Goal: Transaction & Acquisition: Purchase product/service

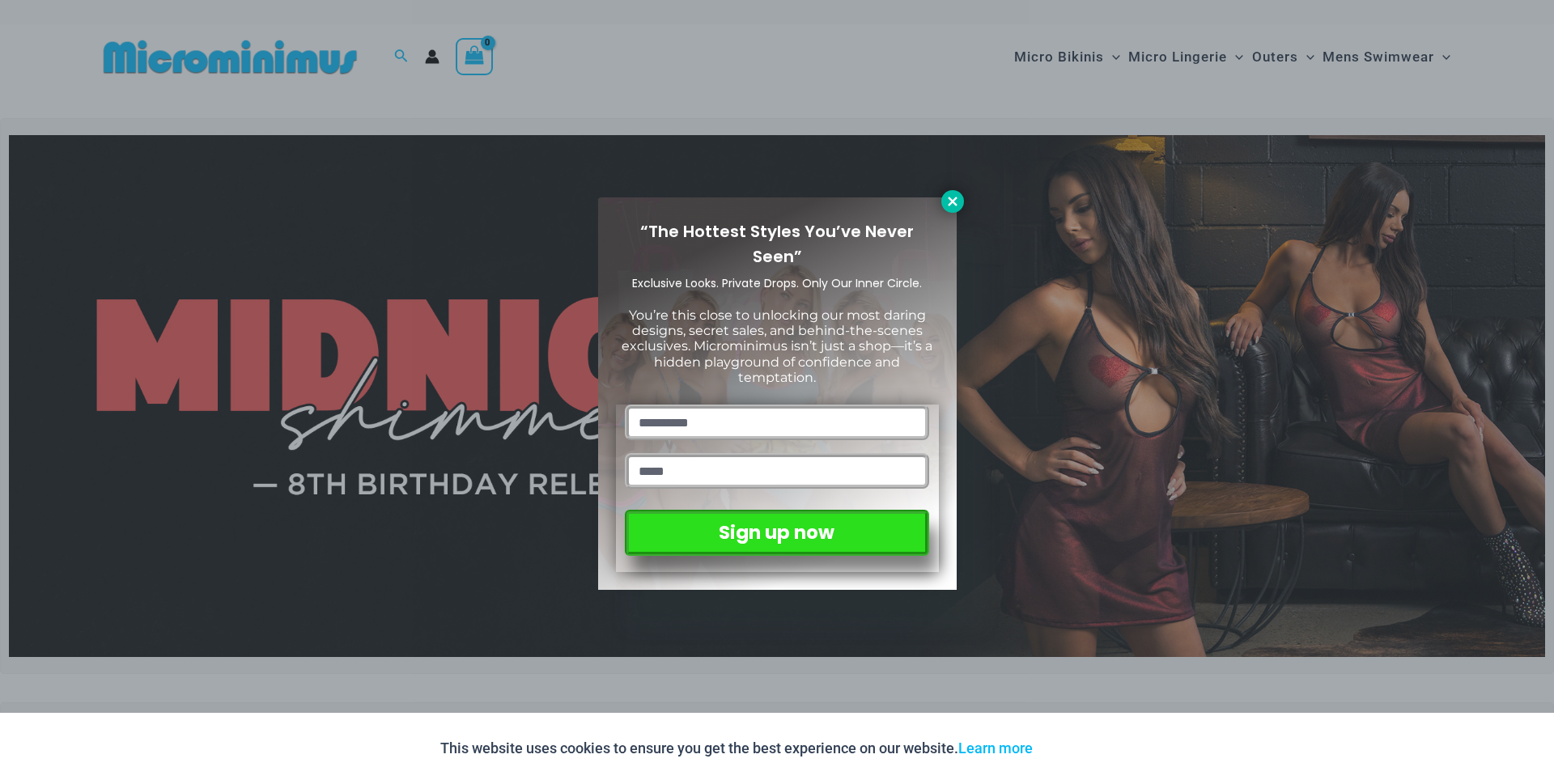
click at [956, 200] on icon at bounding box center [953, 201] width 15 height 15
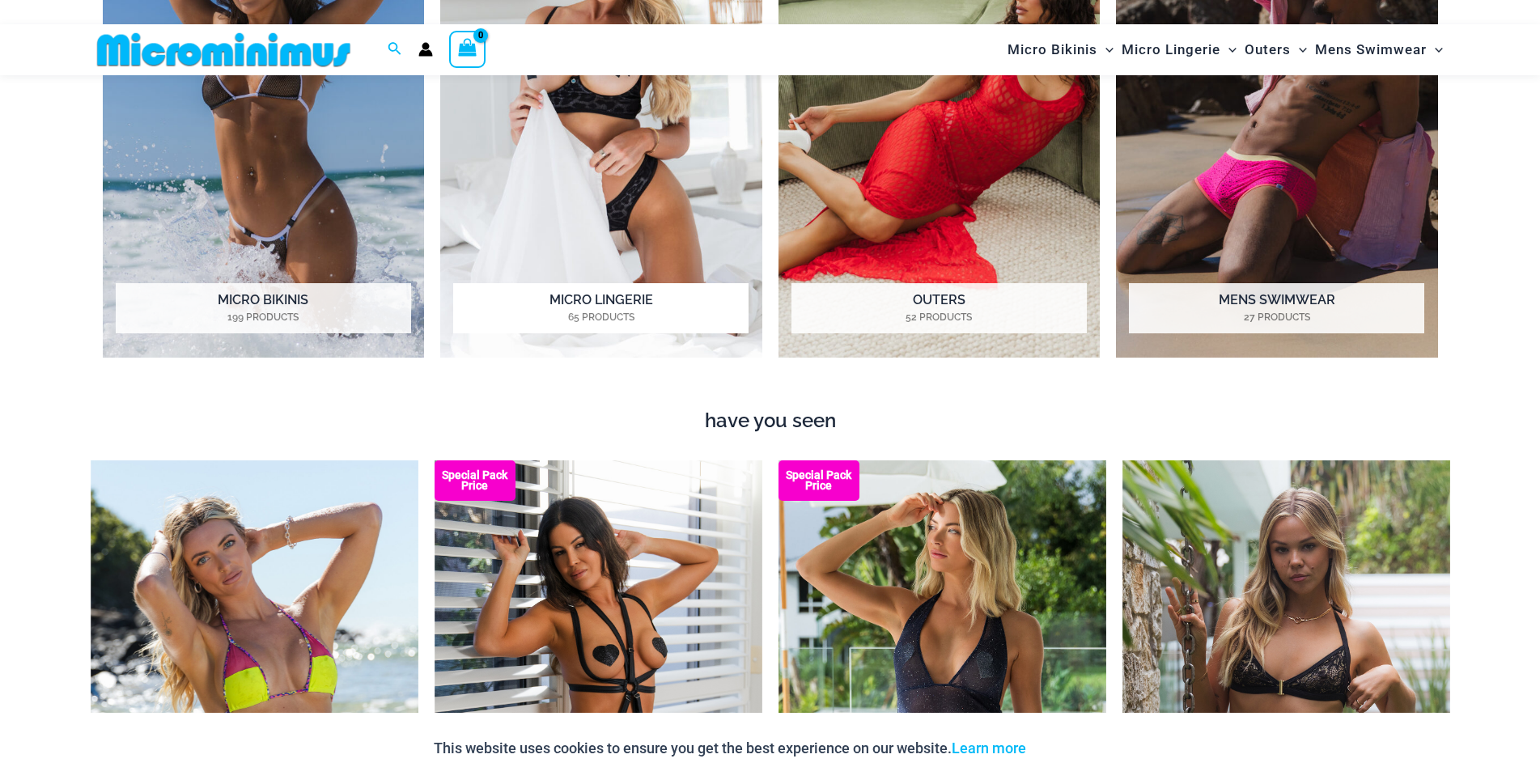
scroll to position [2089, 0]
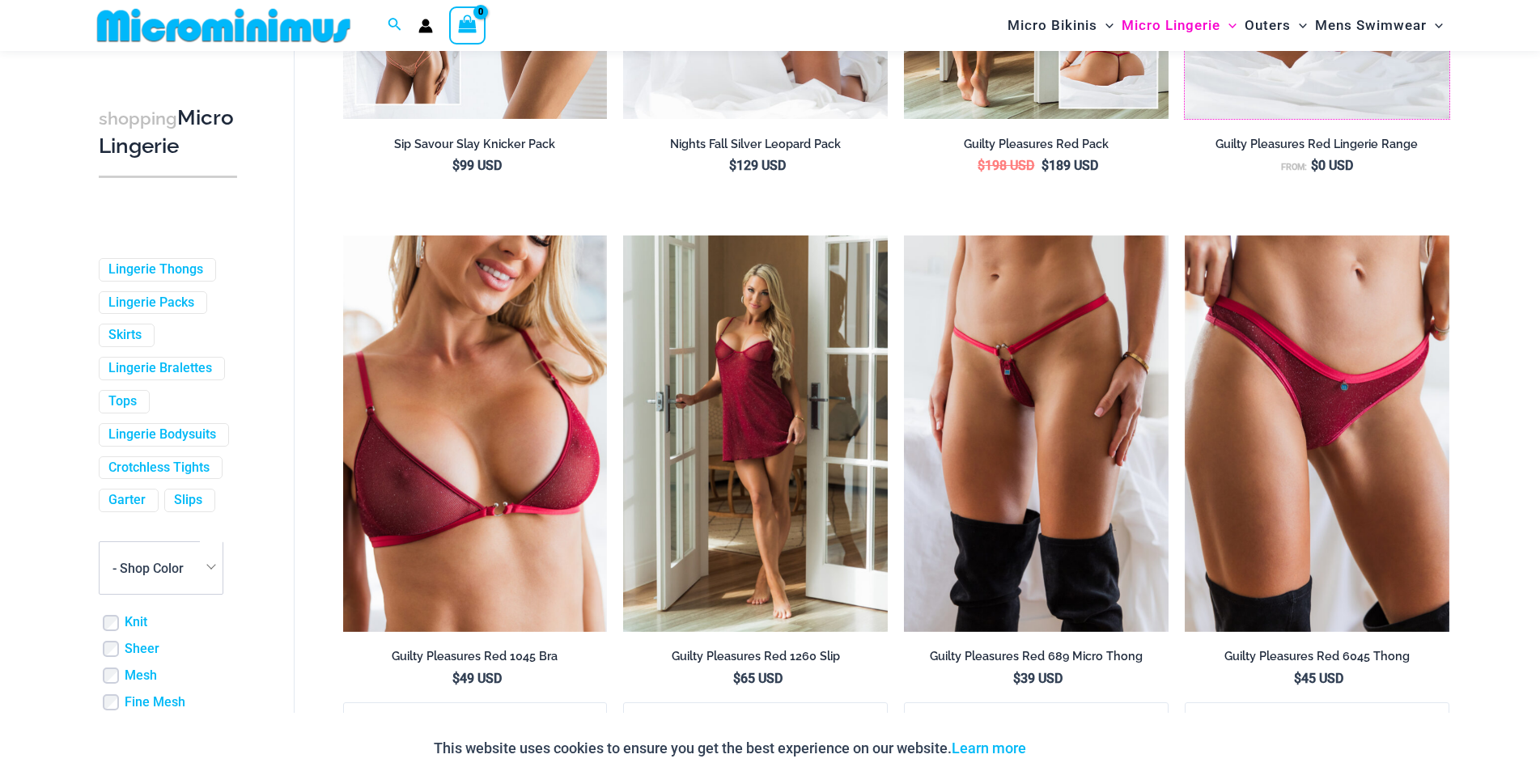
scroll to position [551, 0]
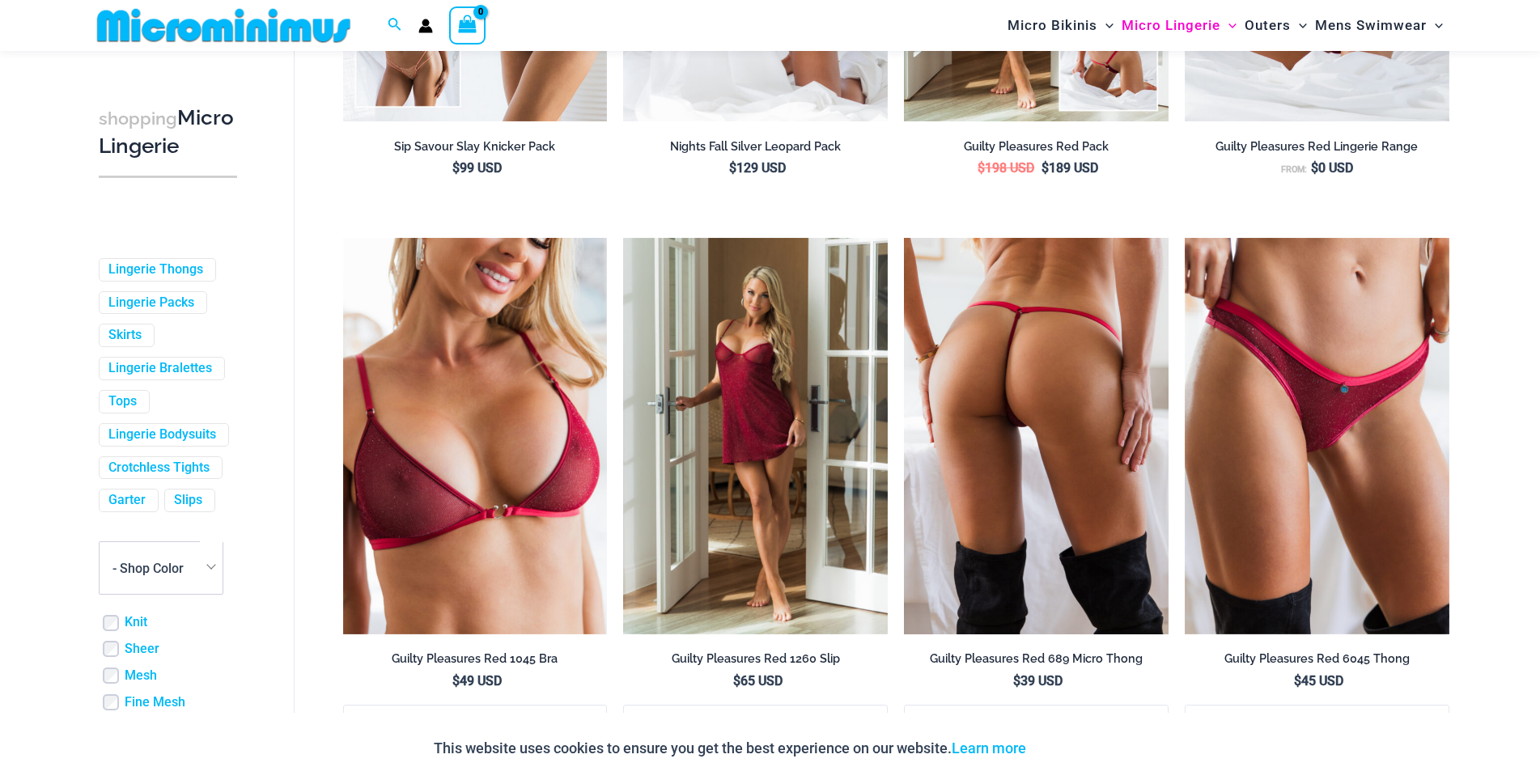
click at [1066, 416] on img at bounding box center [1036, 436] width 265 height 396
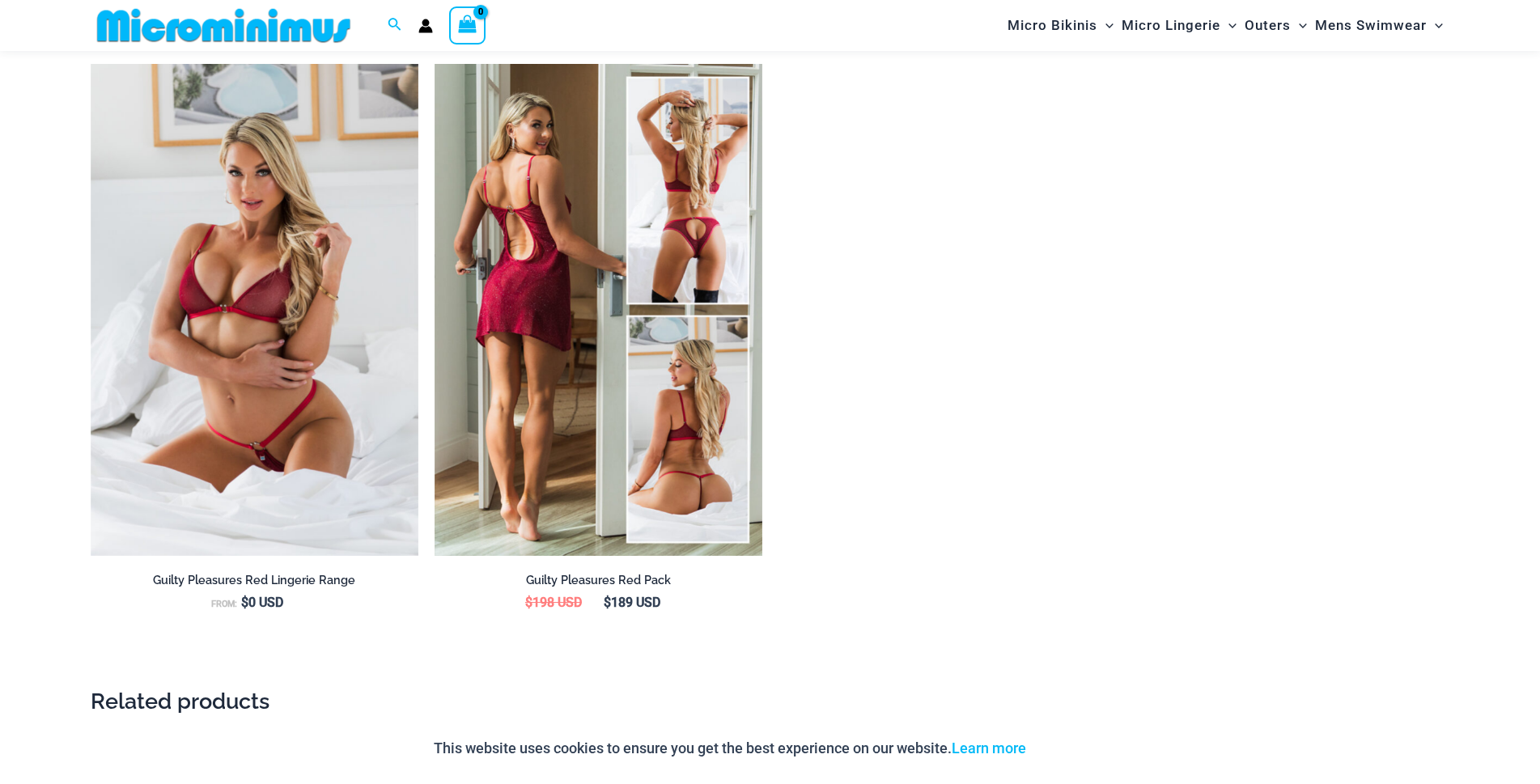
scroll to position [2261, 0]
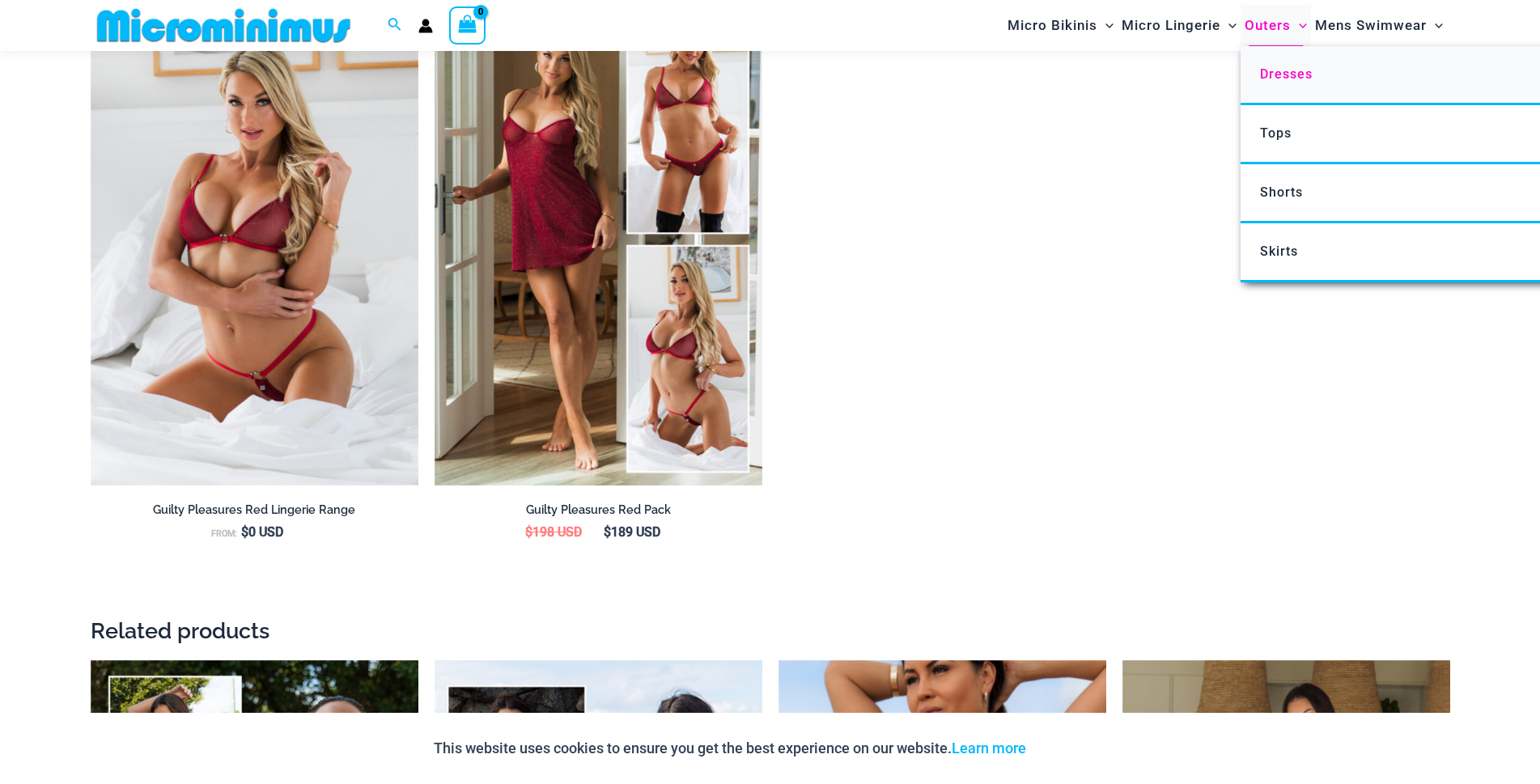
click at [1280, 71] on span "Dresses" at bounding box center [1286, 74] width 52 height 16
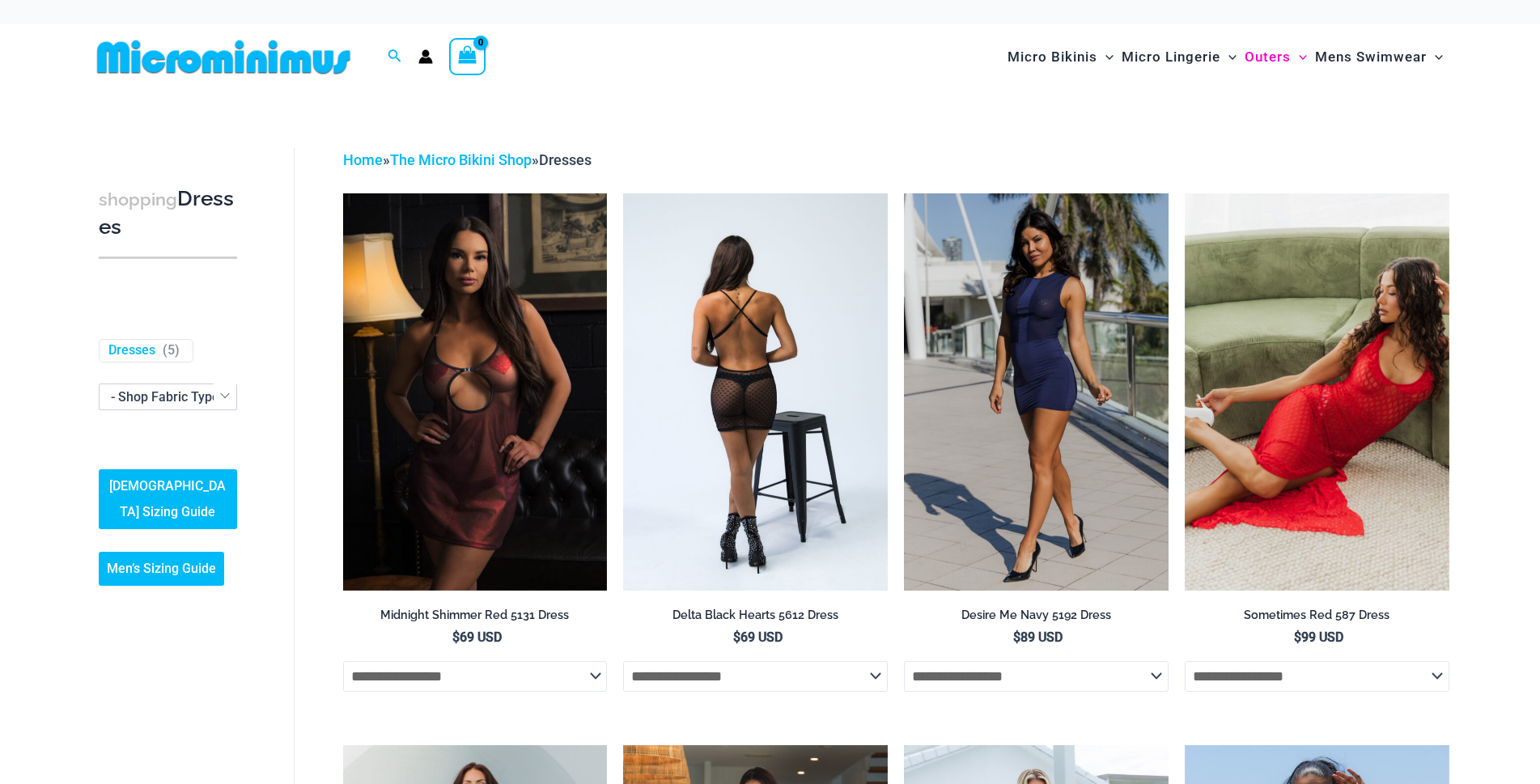
click at [778, 403] on img at bounding box center [756, 391] width 265 height 396
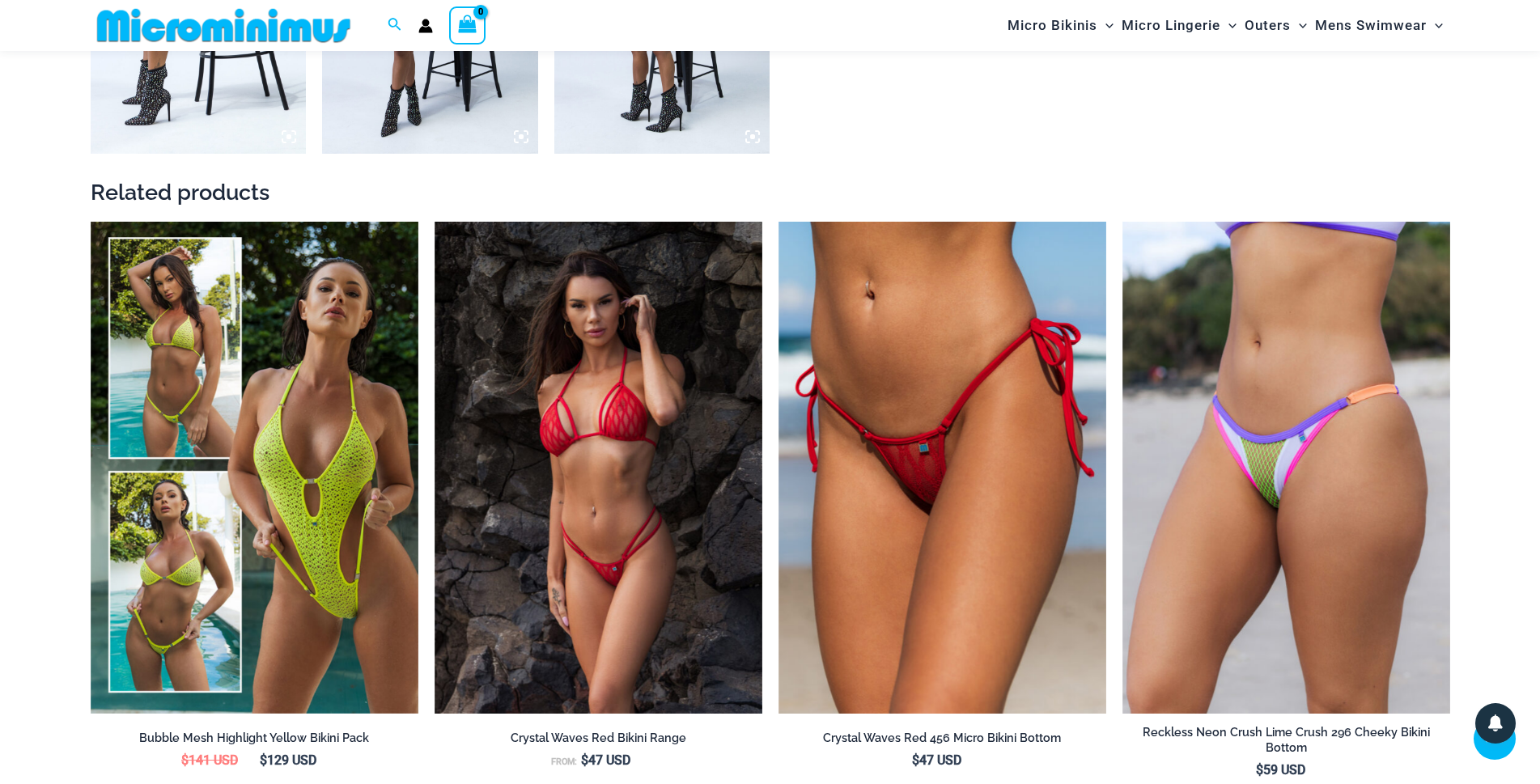
scroll to position [1861, 0]
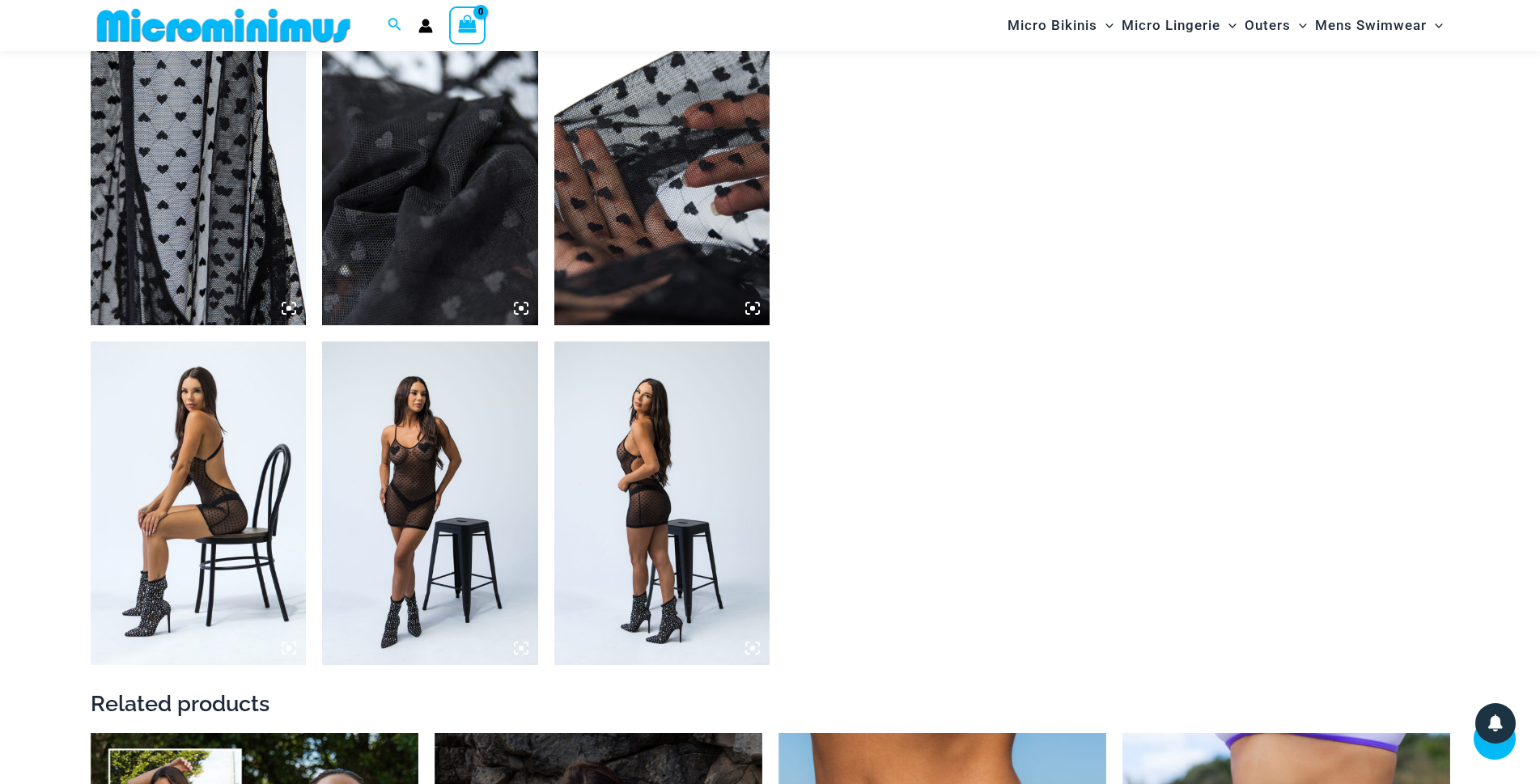
click at [426, 367] on img at bounding box center [431, 504] width 216 height 324
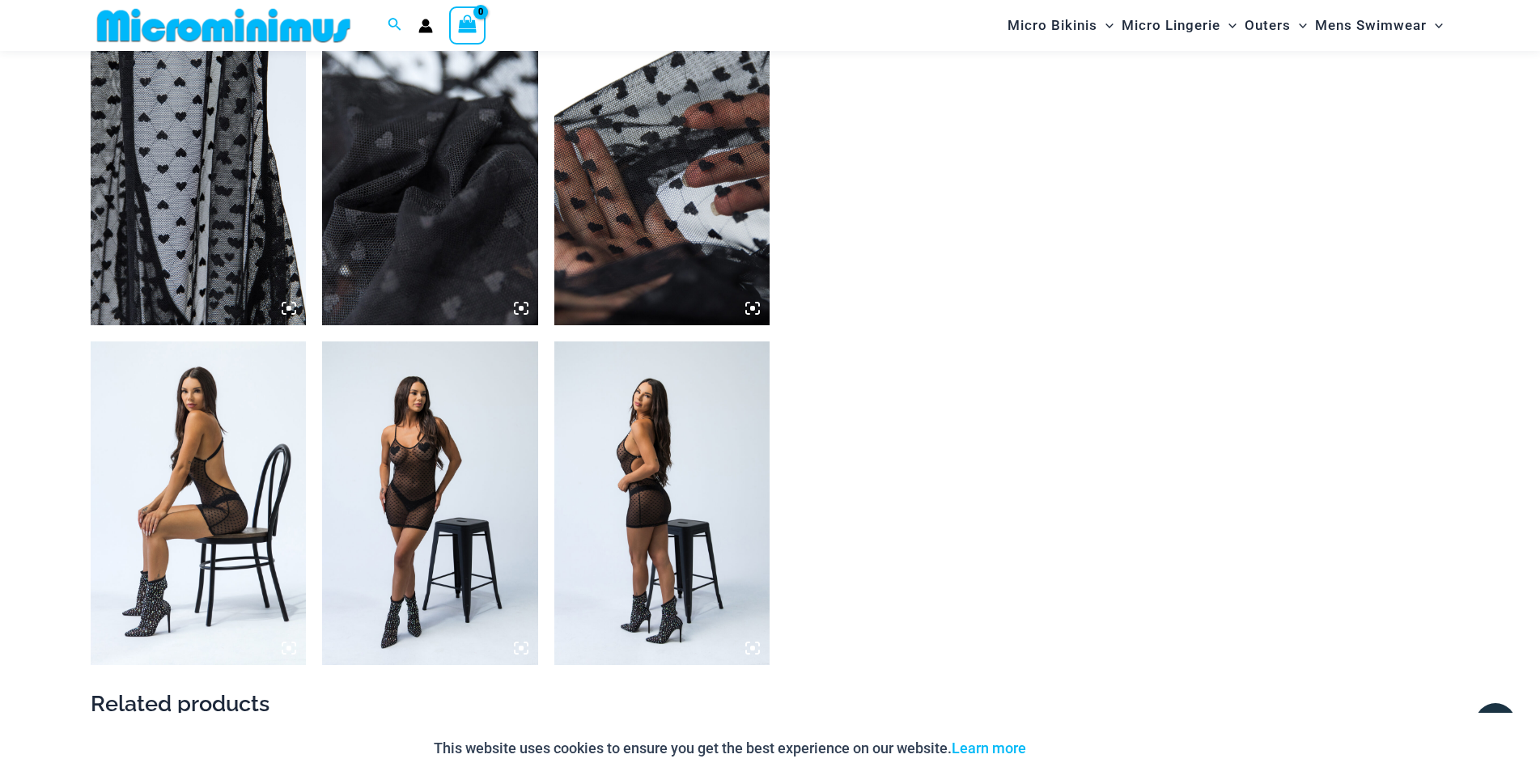
click at [520, 305] on icon at bounding box center [521, 308] width 15 height 15
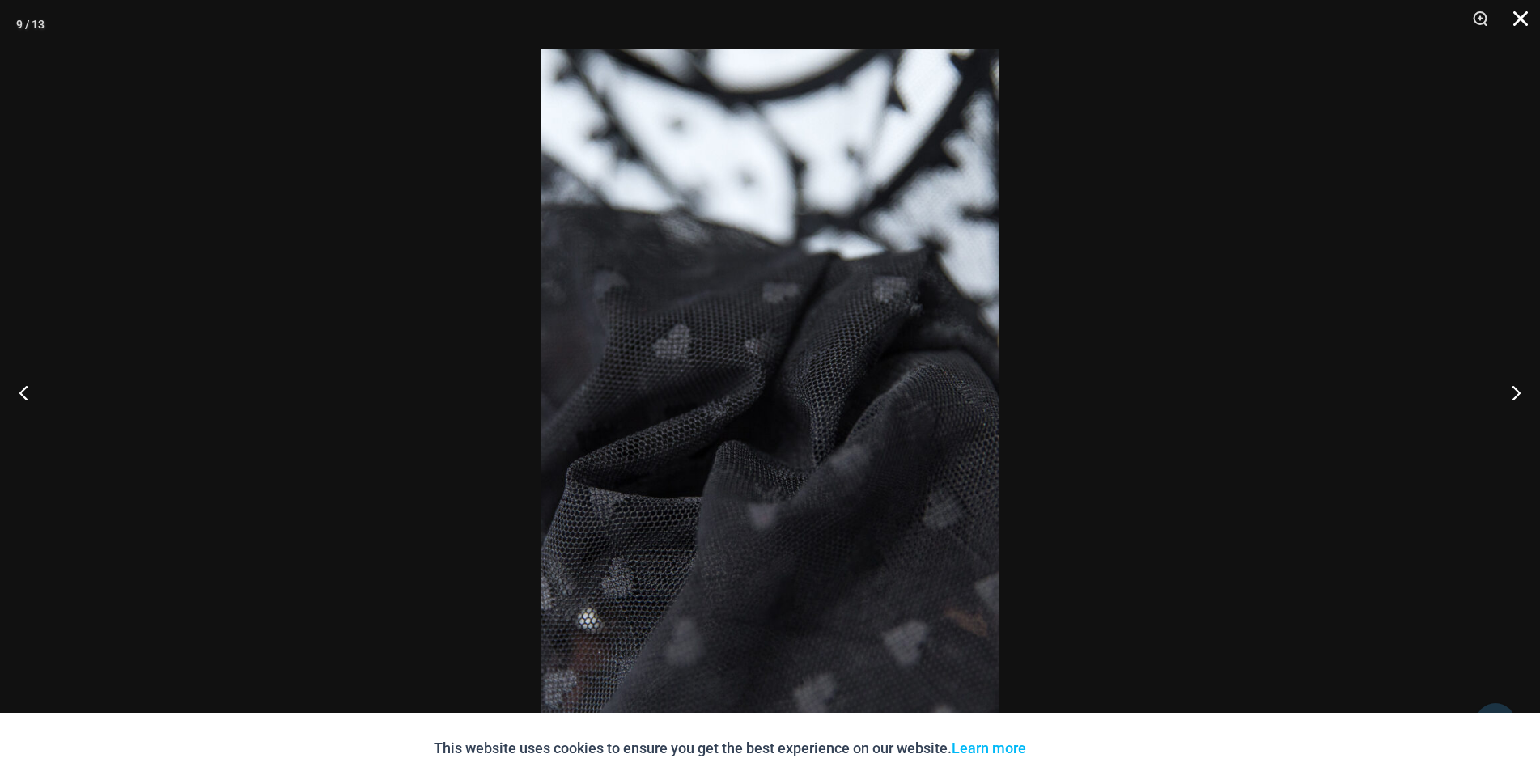
click at [1524, 22] on button "Close" at bounding box center [1515, 24] width 40 height 49
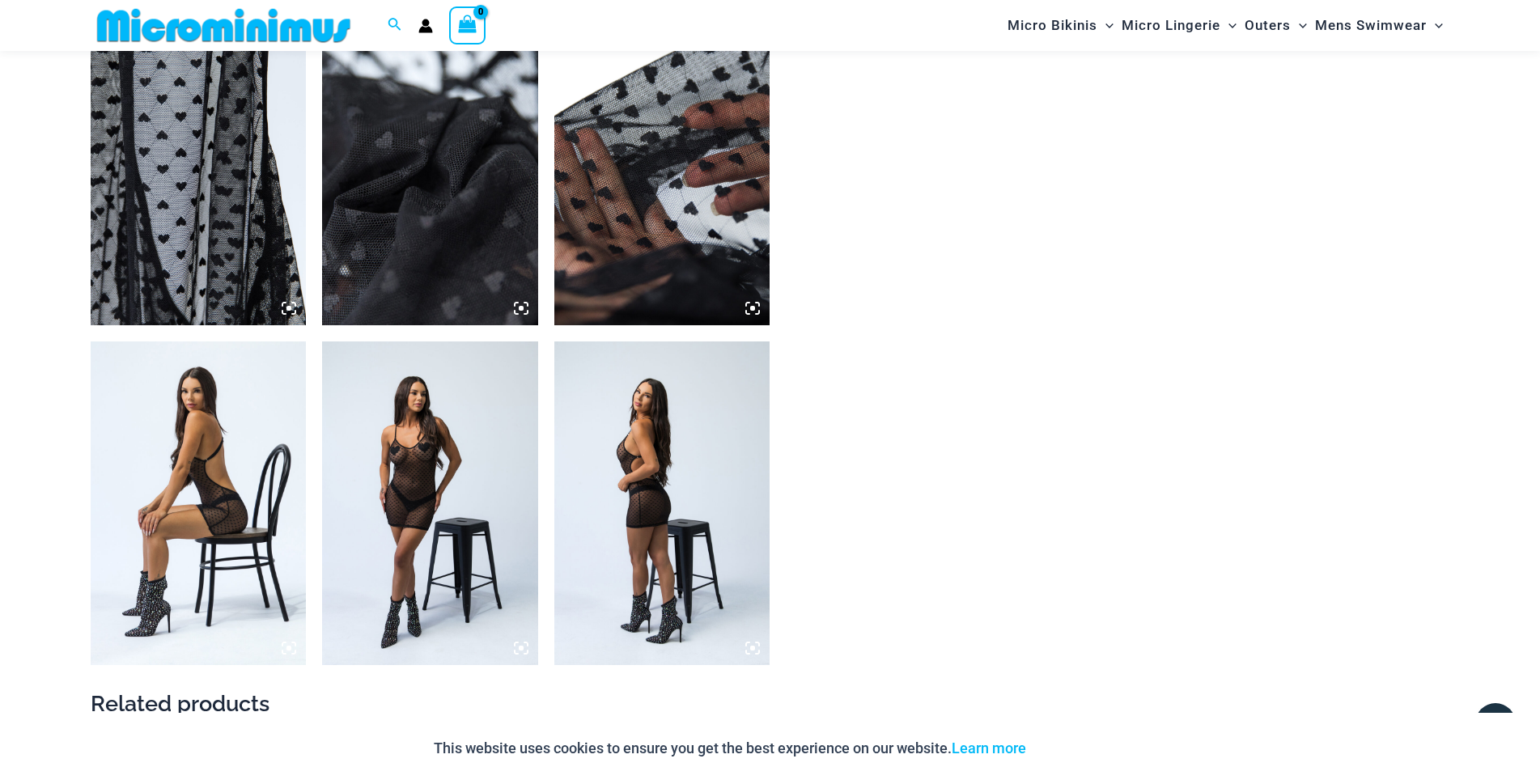
click at [519, 650] on icon at bounding box center [521, 648] width 5 height 5
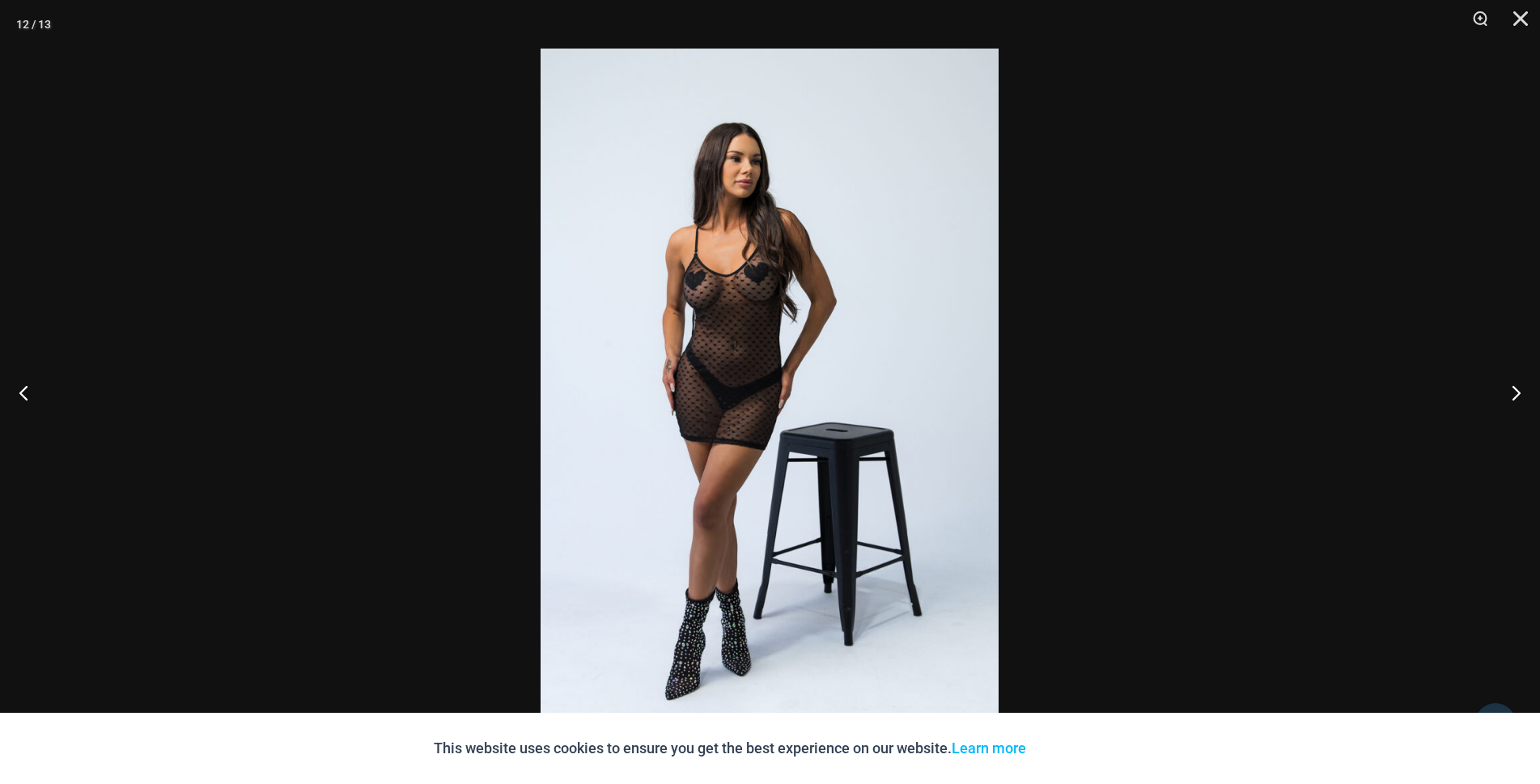
click at [829, 347] on img at bounding box center [770, 392] width 458 height 687
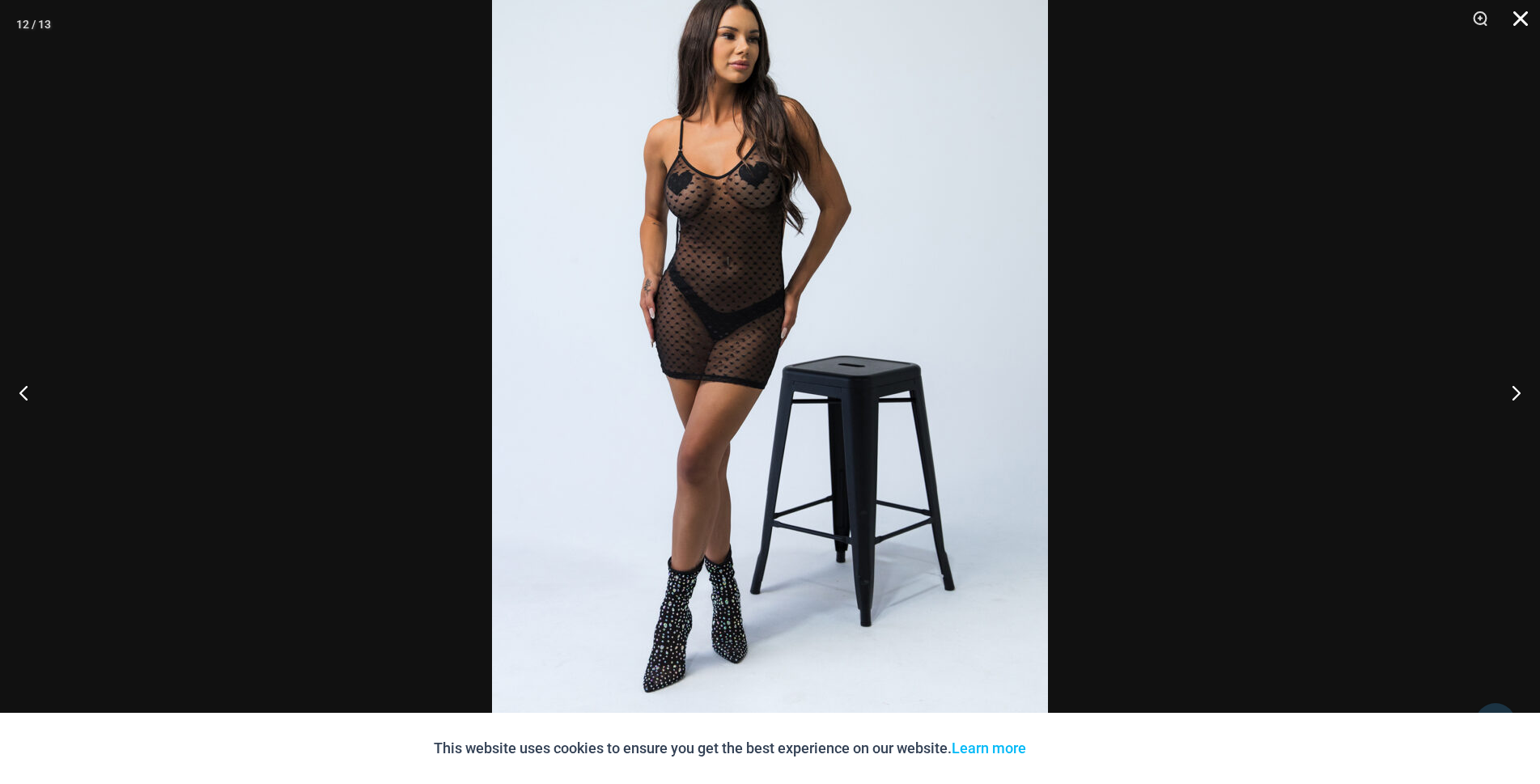
click at [1523, 19] on button "Close" at bounding box center [1515, 24] width 40 height 49
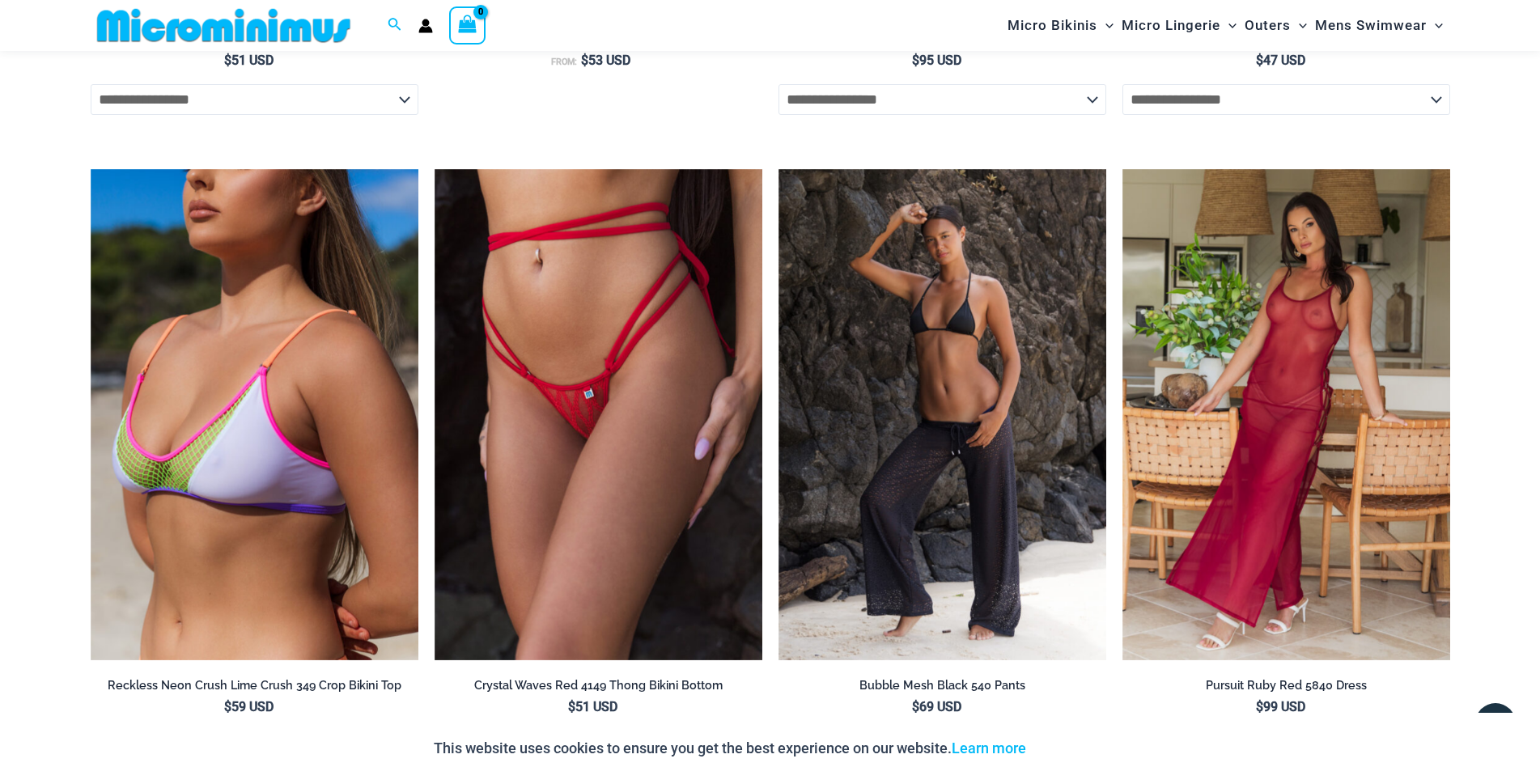
scroll to position [3883, 0]
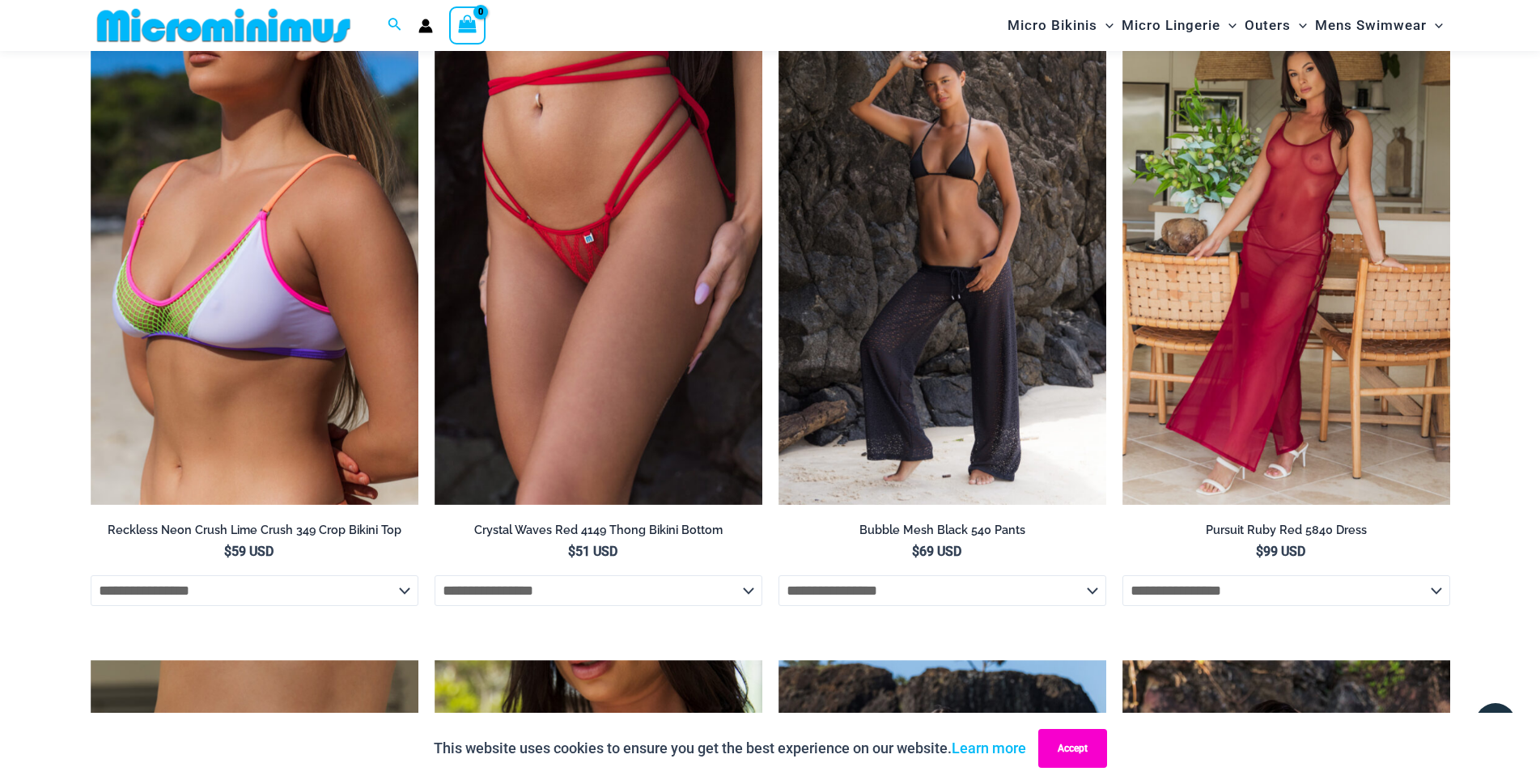
click at [1082, 752] on button "Accept" at bounding box center [1073, 748] width 69 height 39
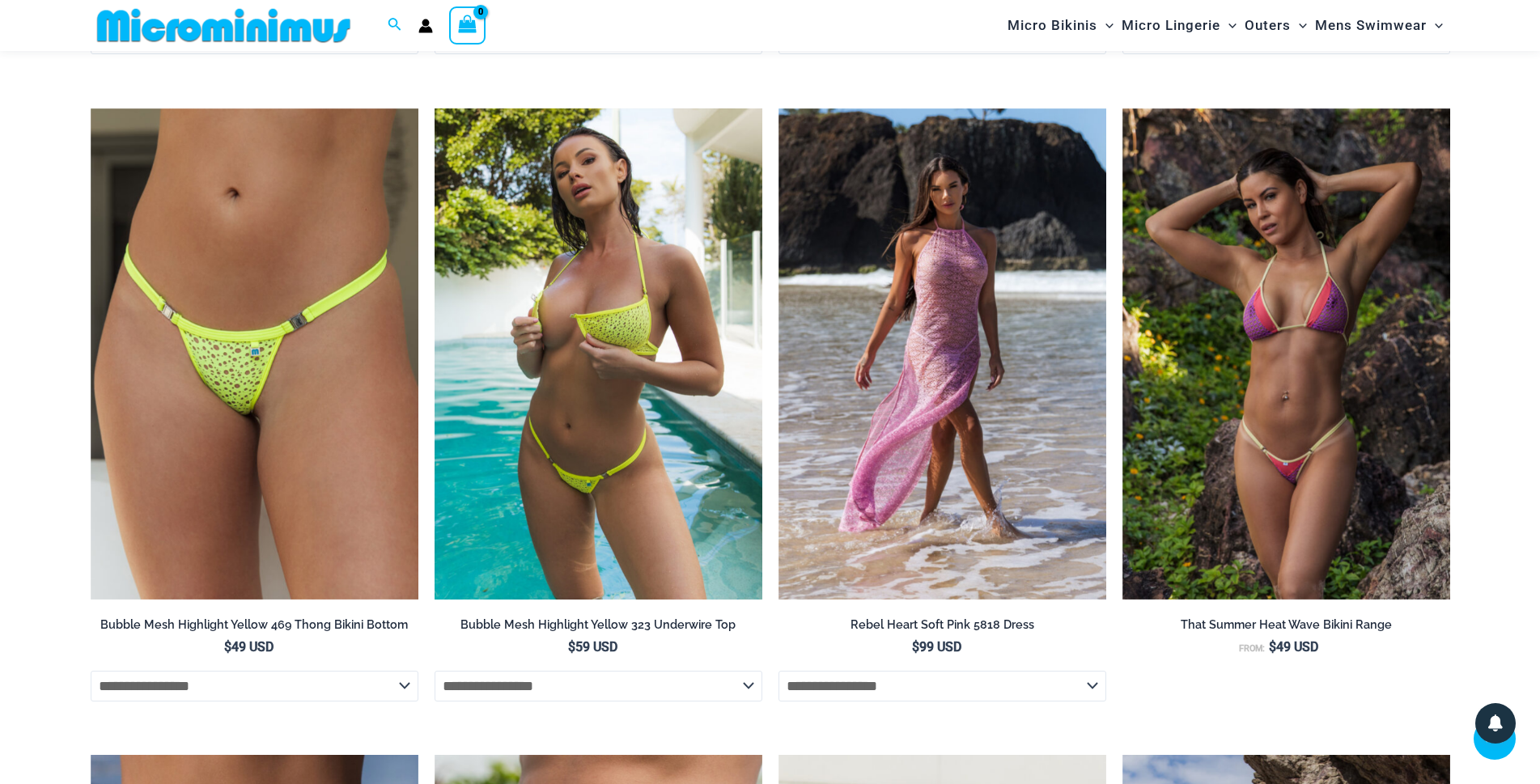
scroll to position [4355, 0]
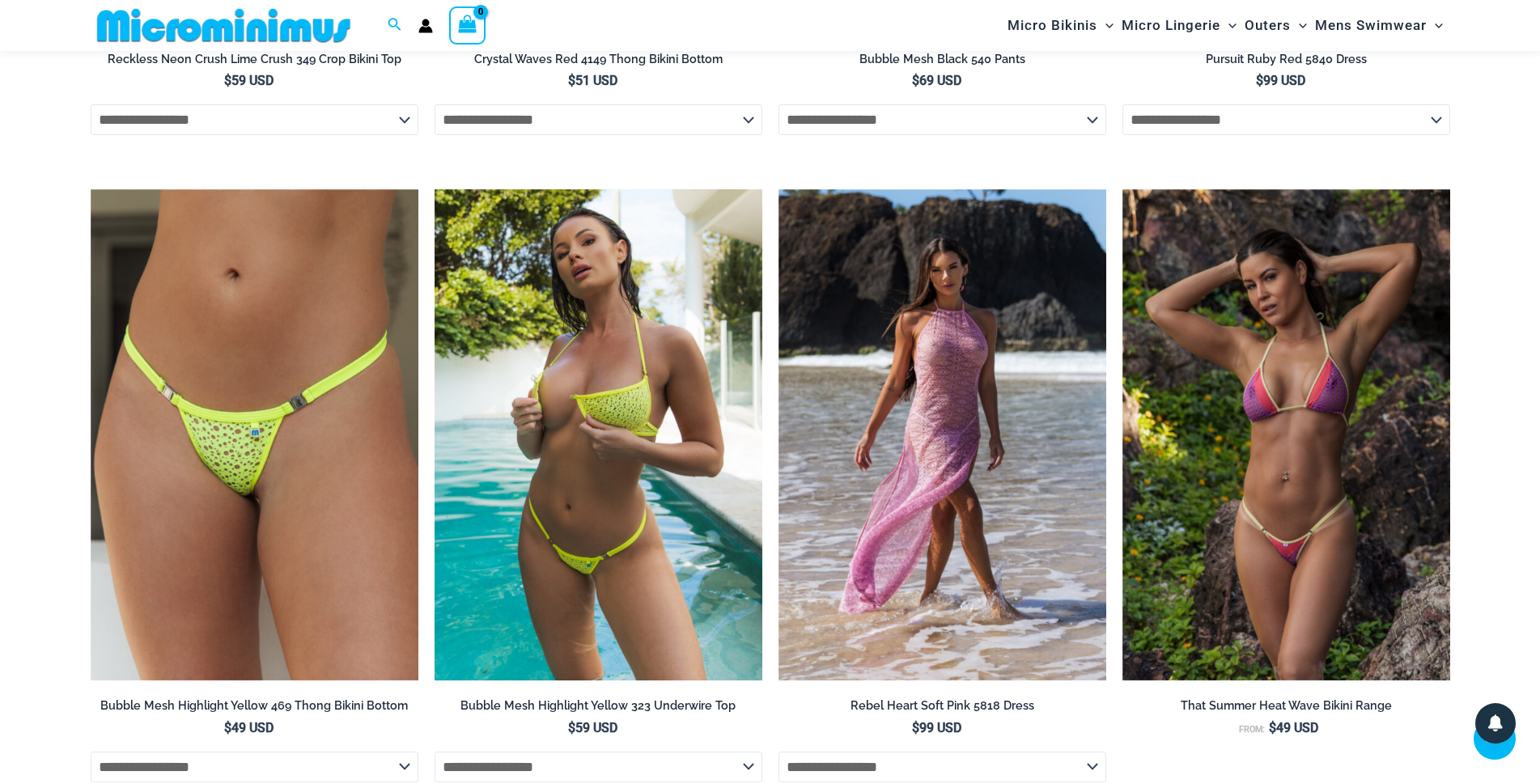
click at [617, 465] on img at bounding box center [599, 435] width 328 height 492
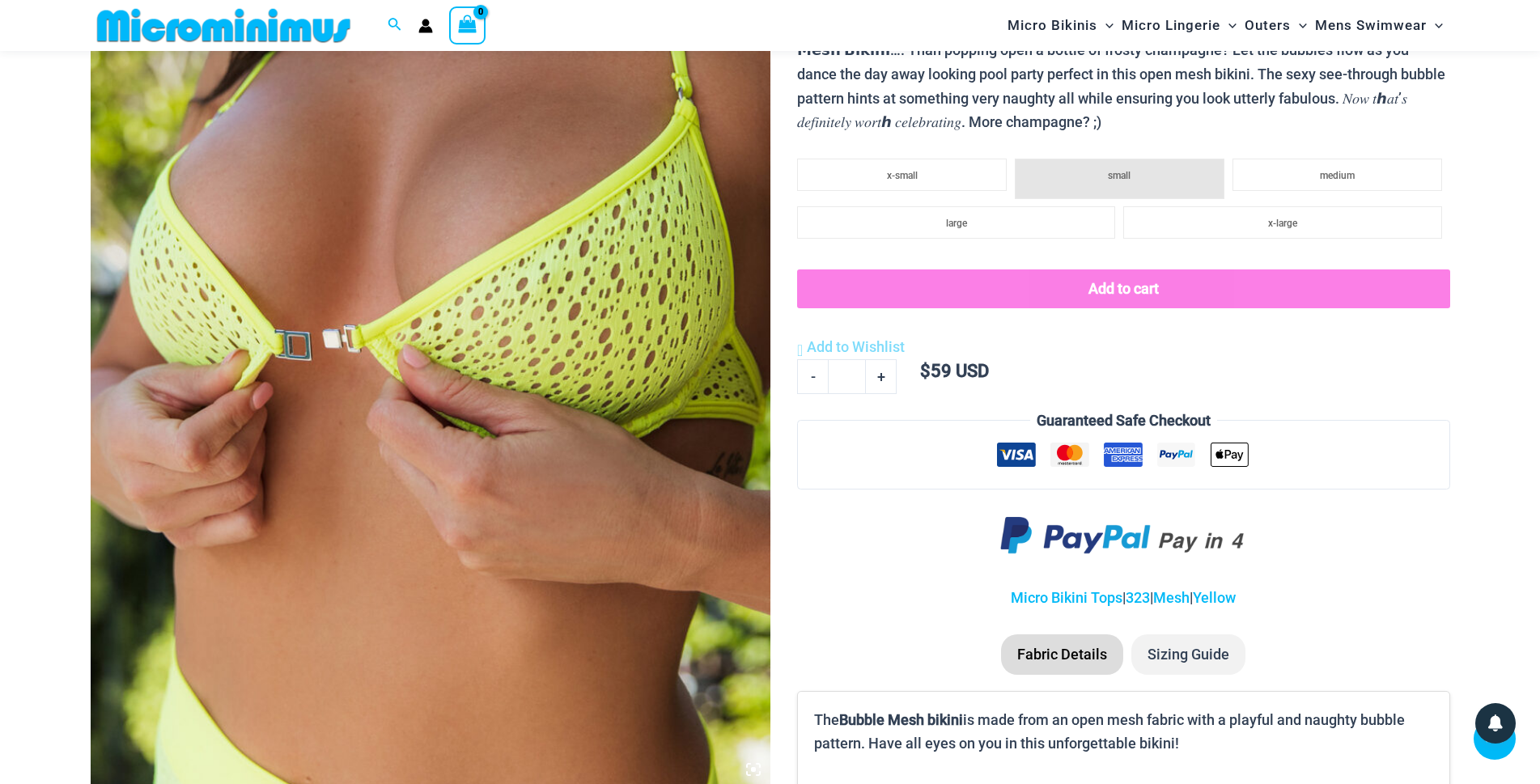
scroll to position [71, 0]
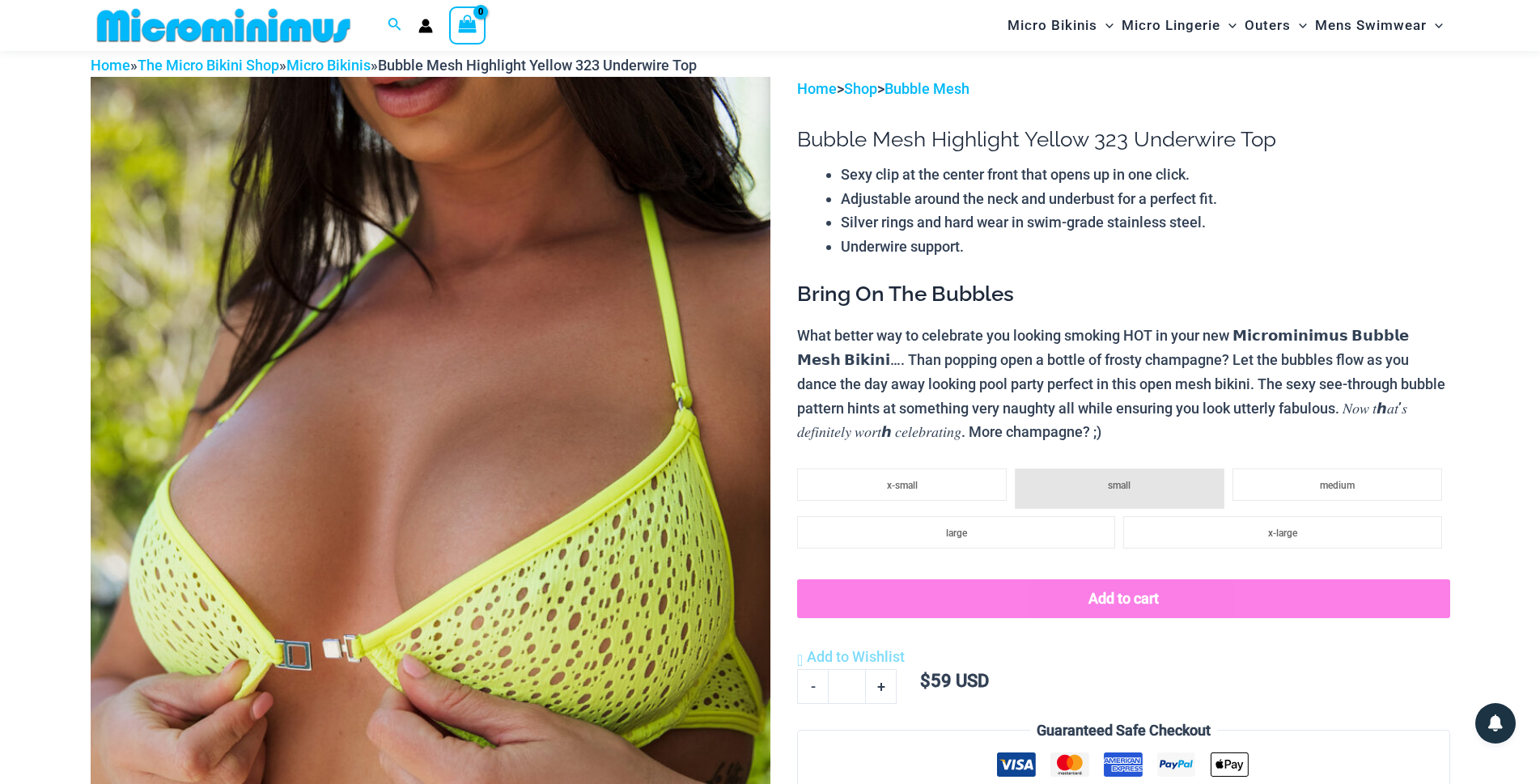
click at [1117, 612] on button "Add to cart" at bounding box center [1123, 598] width 653 height 39
